Goal: Task Accomplishment & Management: Manage account settings

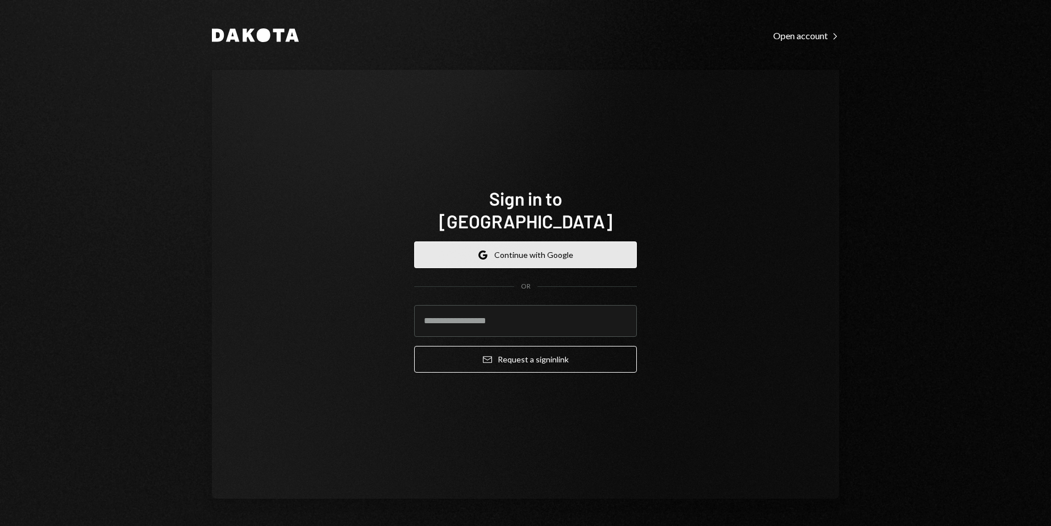
click at [574, 247] on button "Google Continue with Google" at bounding box center [525, 255] width 223 height 27
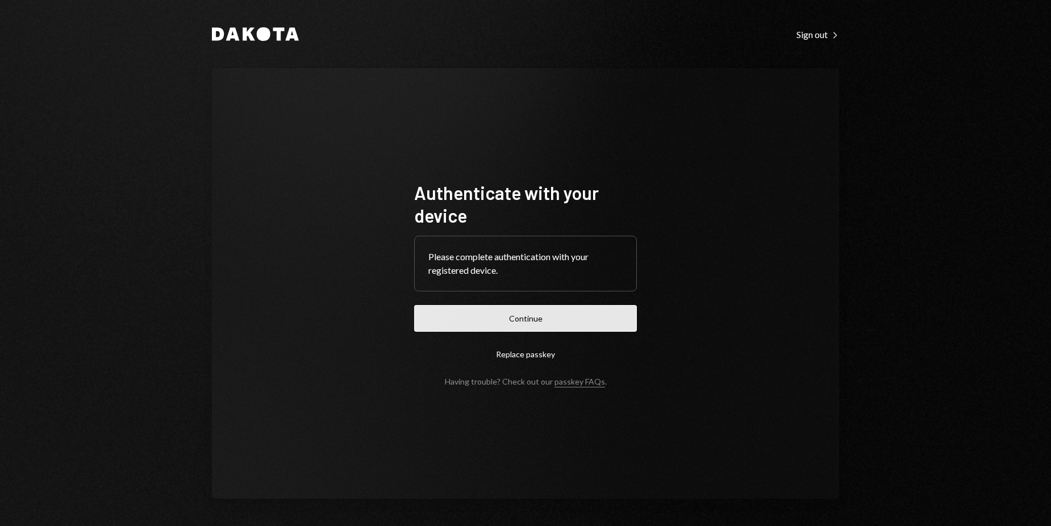
click at [514, 320] on button "Continue" at bounding box center [525, 318] width 223 height 27
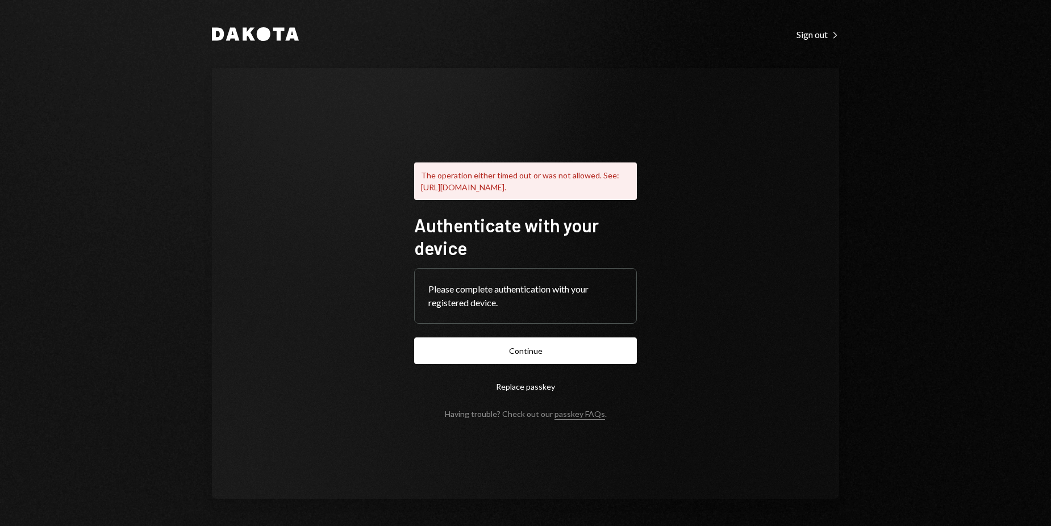
click at [750, 218] on div "The operation either timed out or was not allowed. See: https://www.w3.org/TR/w…" at bounding box center [525, 283] width 627 height 431
click at [810, 39] on div "Sign out Right Caret" at bounding box center [818, 34] width 43 height 11
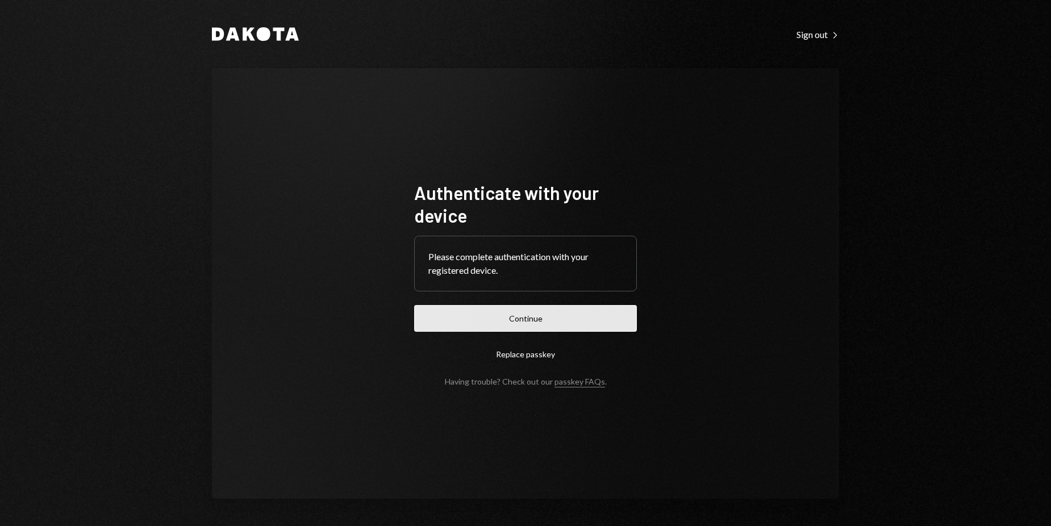
click at [602, 323] on button "Continue" at bounding box center [525, 318] width 223 height 27
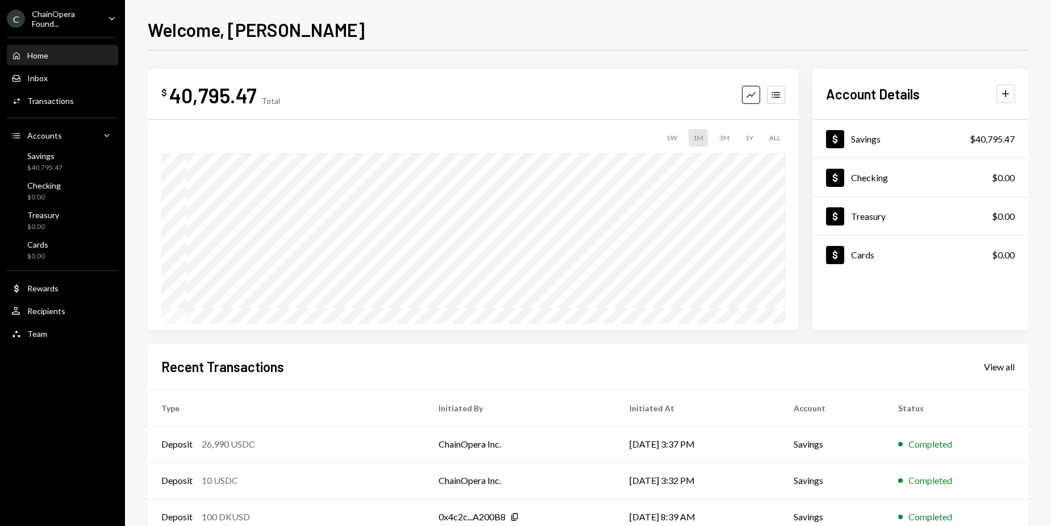
click at [333, 41] on div "Welcome, Yvonne $ 40,795.47 Total Graph Accounts 1W 1M 3M 1Y ALL $48,278.89 Aug…" at bounding box center [588, 271] width 881 height 510
click at [66, 171] on div "Savings $40,795.47" at bounding box center [62, 162] width 102 height 22
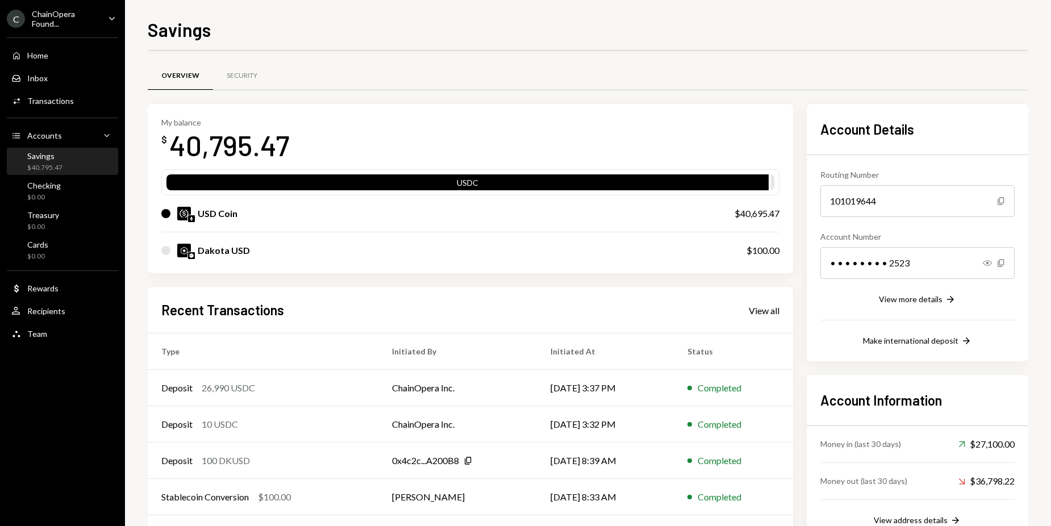
scroll to position [48, 0]
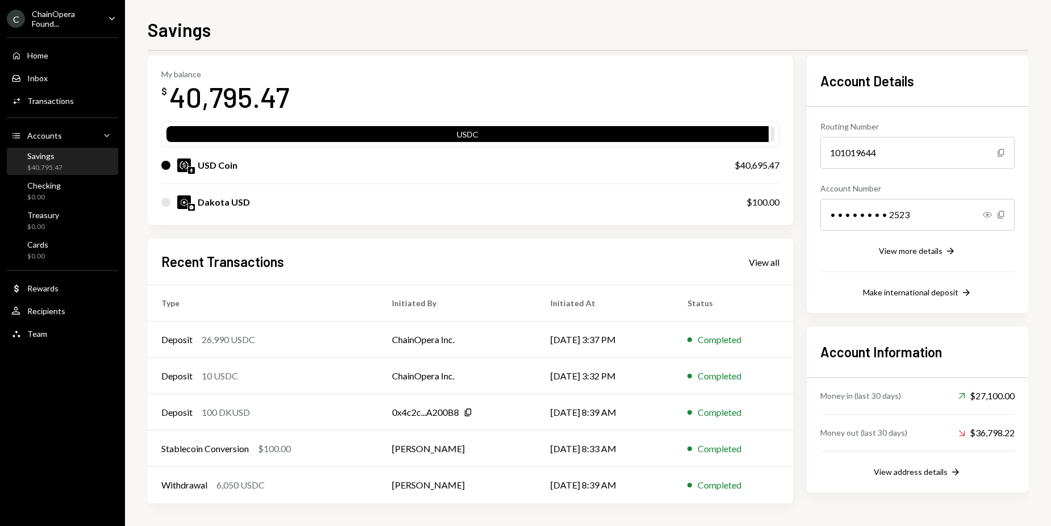
click at [943, 482] on div "Account Information Money in (last 30 days) Up Right Arrow $27,100.00 Money out…" at bounding box center [918, 410] width 222 height 166
click at [929, 469] on div "View address details" at bounding box center [911, 472] width 74 height 10
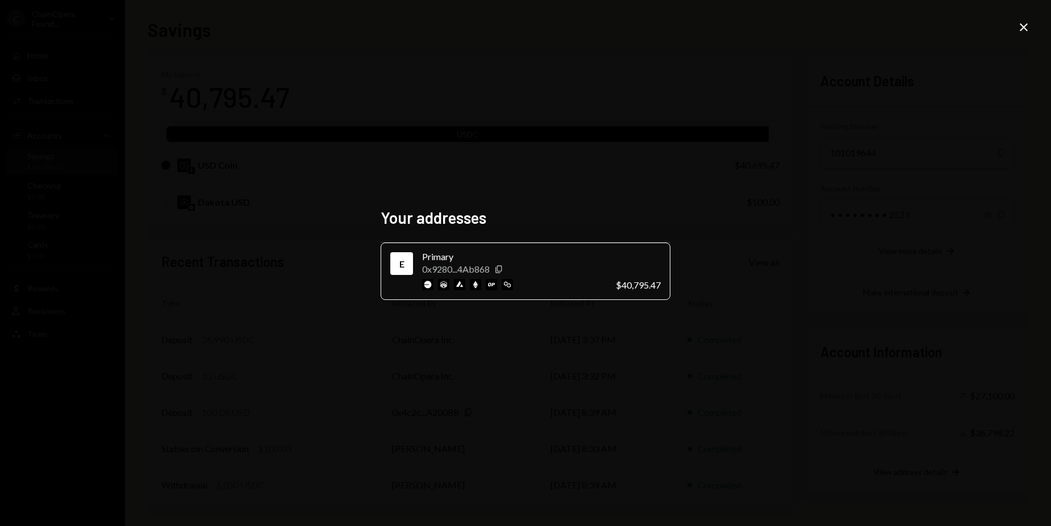
click at [252, 178] on div "Your addresses E Primary 0x9280...4Ab868 Copy $40,795.47 Close" at bounding box center [525, 263] width 1051 height 526
click at [1023, 30] on icon "Close" at bounding box center [1024, 27] width 14 height 14
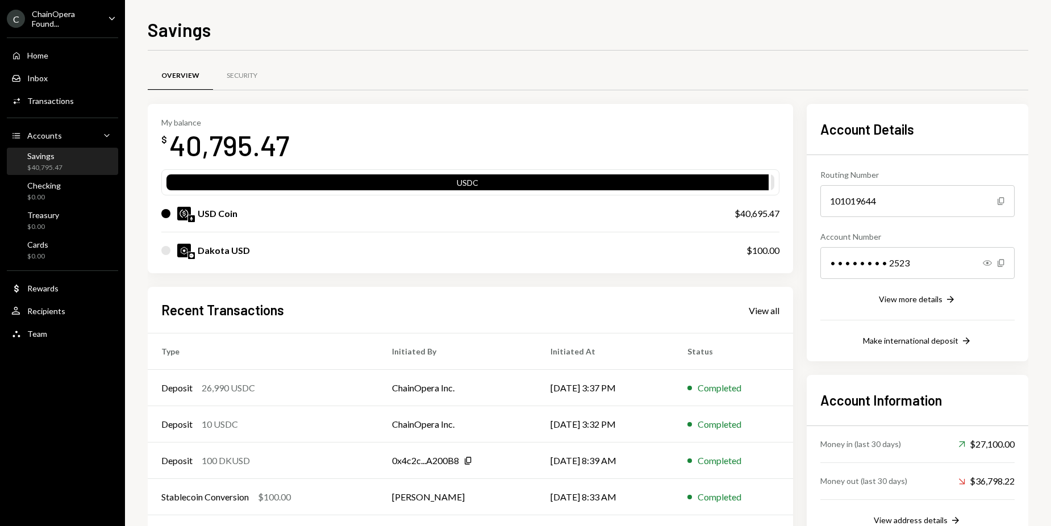
click at [354, 91] on div "Overview Security" at bounding box center [588, 83] width 881 height 42
click at [334, 82] on div "Overview Security" at bounding box center [588, 76] width 881 height 29
click at [73, 161] on div "Savings $40,795.47" at bounding box center [62, 162] width 102 height 22
click at [378, 32] on div "Savings" at bounding box center [588, 28] width 881 height 25
click at [426, 47] on div "Savings Overview Security My balance $ 40,795.47 USDC USD Coin $40,695.47 Dakot…" at bounding box center [588, 271] width 881 height 510
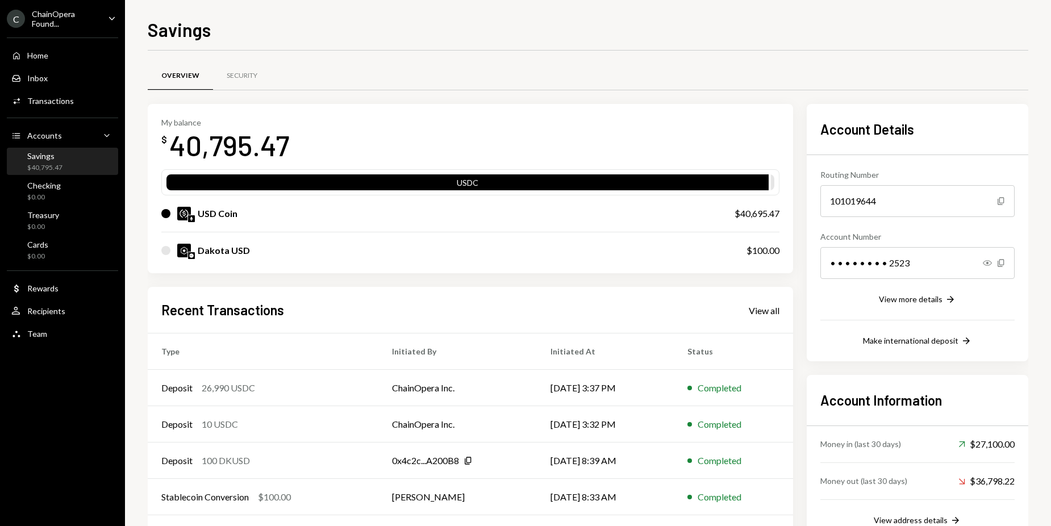
click at [805, 62] on div "Overview Security" at bounding box center [588, 76] width 881 height 29
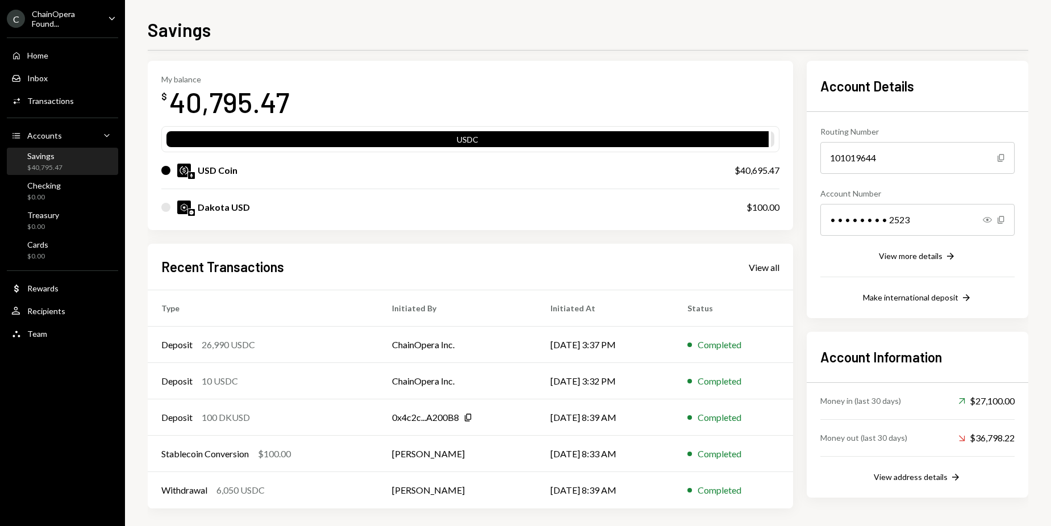
scroll to position [48, 0]
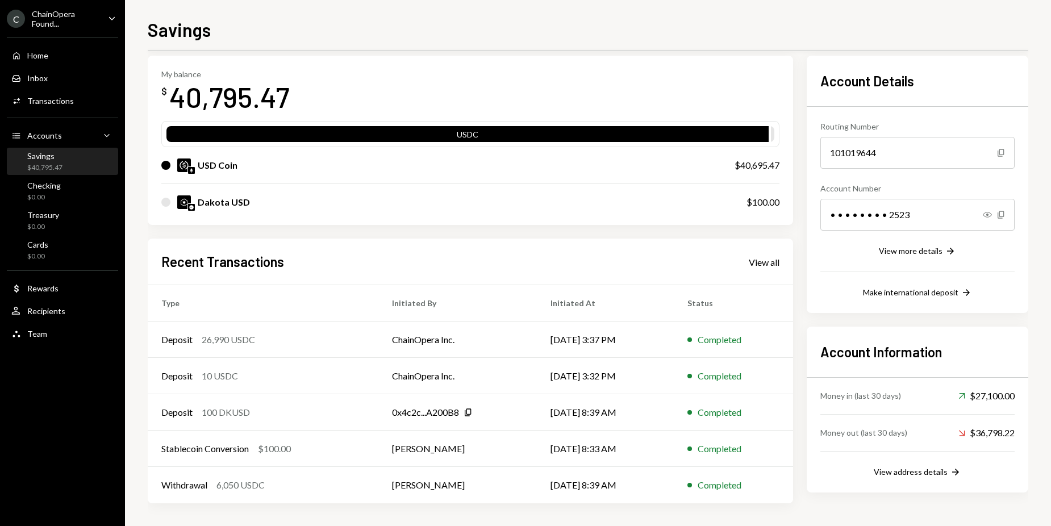
click at [800, 334] on div "My balance $ 40,795.47 USDC USD Coin $40,695.47 Dakota USD $100.00 Recent Trans…" at bounding box center [588, 280] width 881 height 448
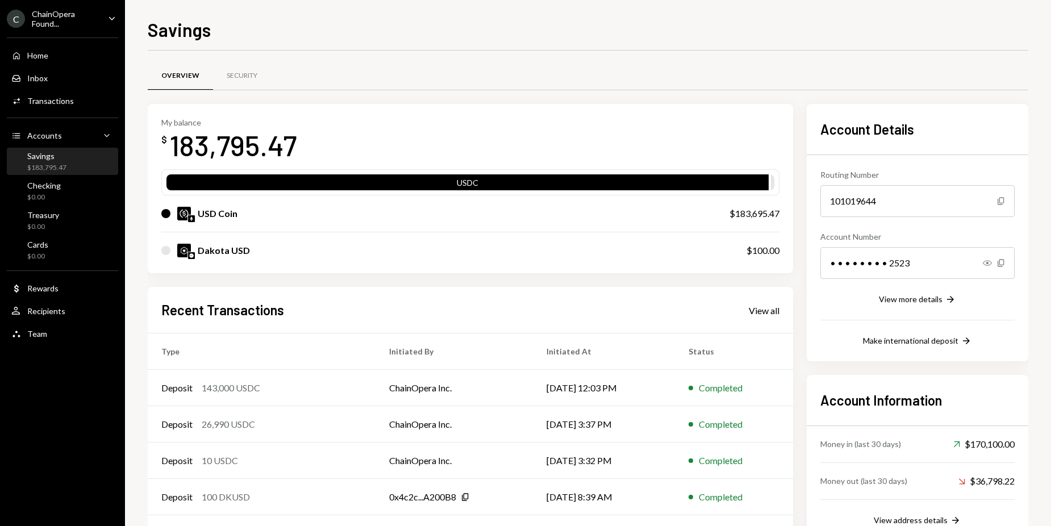
click at [437, 55] on div "Overview Security My balance $ 183,795.47 USDC USD Coin $183,695.47 Dakota USD …" at bounding box center [588, 313] width 881 height 524
